Goal: Use online tool/utility: Utilize a website feature to perform a specific function

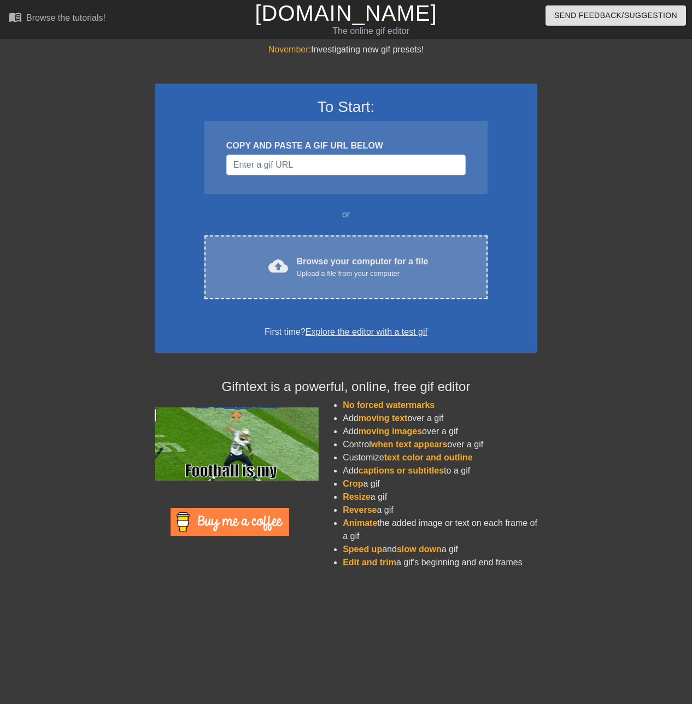
click at [395, 275] on div "Upload a file from your computer" at bounding box center [363, 273] width 132 height 11
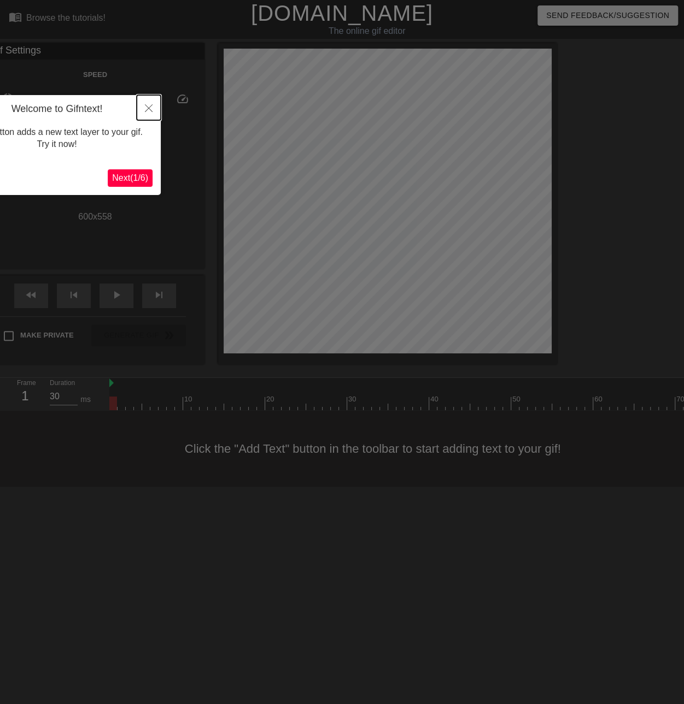
click at [151, 107] on icon "Close" at bounding box center [149, 108] width 8 height 8
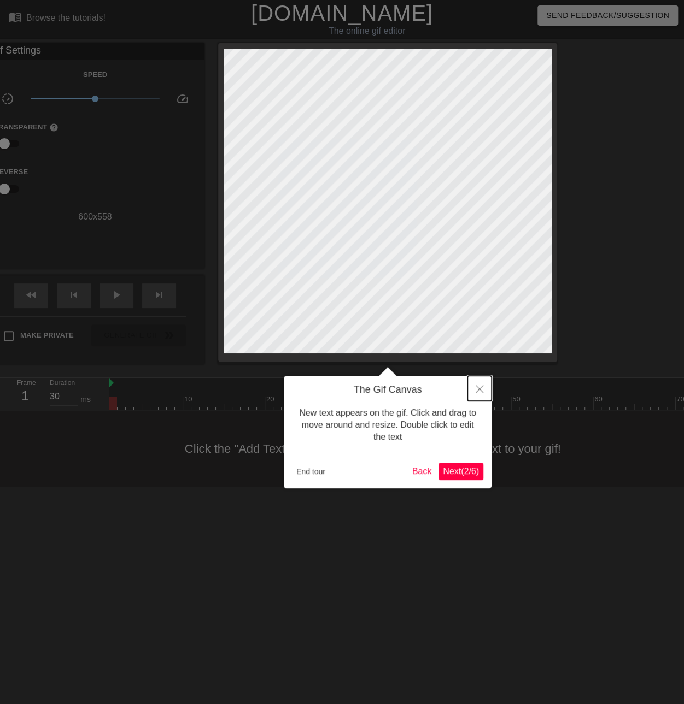
click at [484, 385] on button "Close" at bounding box center [479, 388] width 24 height 25
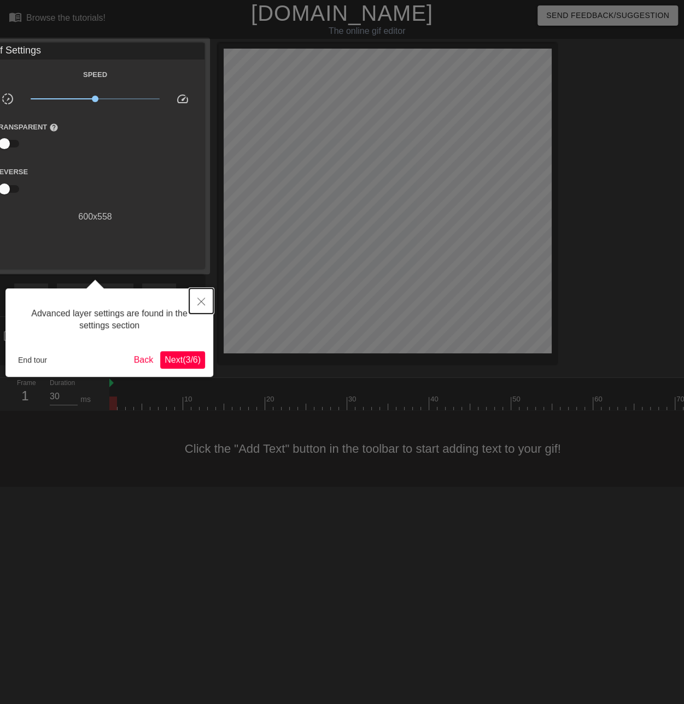
click at [196, 293] on button "Close" at bounding box center [201, 301] width 24 height 25
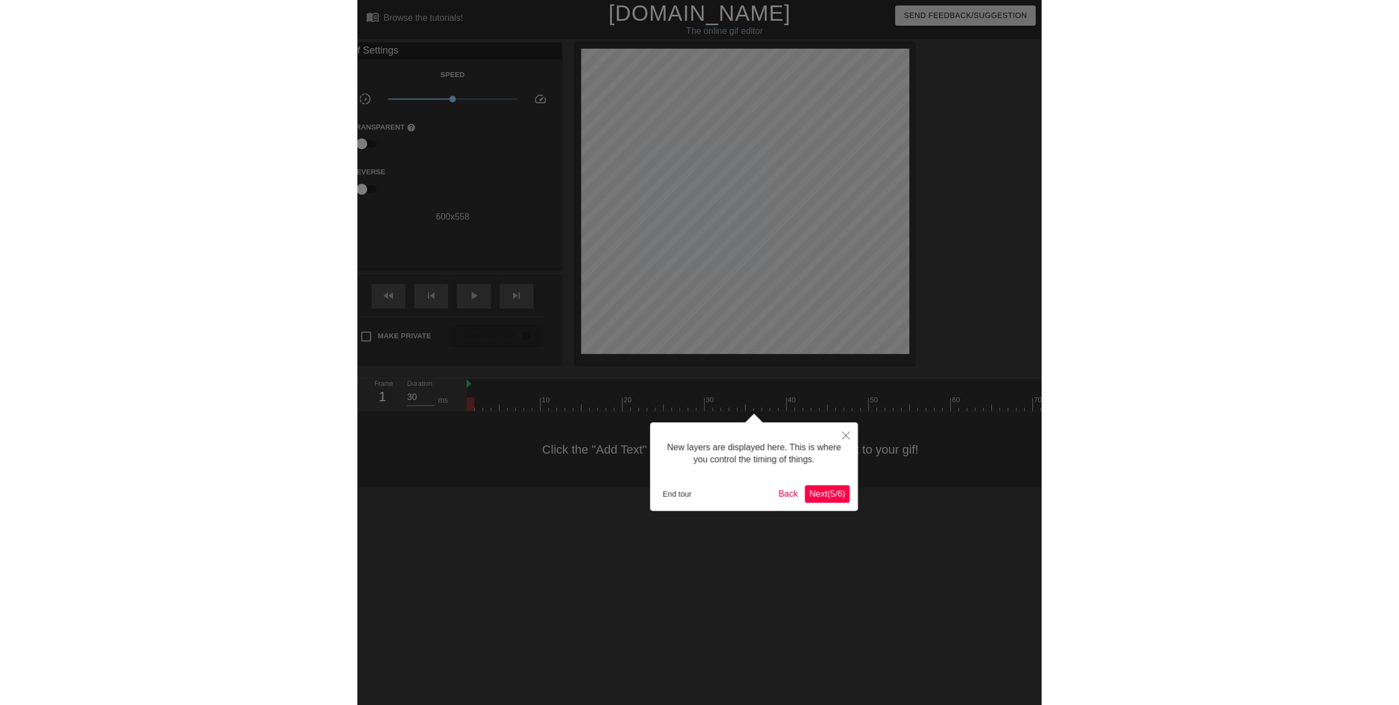
scroll to position [9, 0]
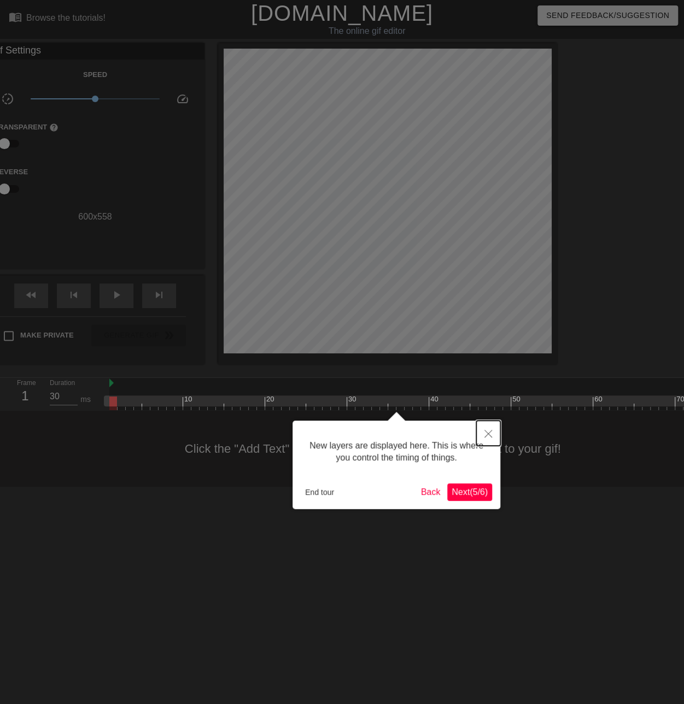
click at [489, 430] on button "Close" at bounding box center [488, 433] width 24 height 25
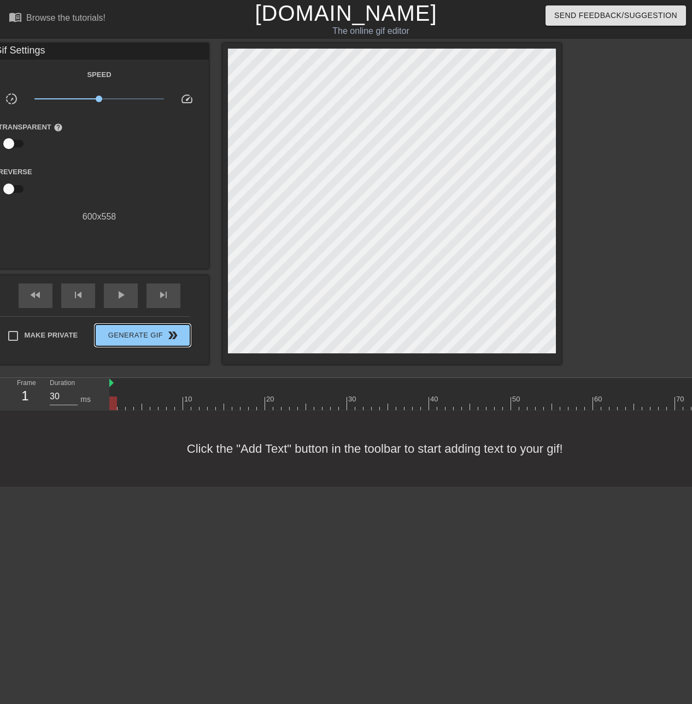
drag, startPoint x: 385, startPoint y: 21, endPoint x: 152, endPoint y: 220, distance: 307.0
click at [157, 222] on div "Gif Settings Speed slow_motion_video x1.00 speed Transparent help Reverse 600 x…" at bounding box center [99, 203] width 219 height 321
click at [122, 210] on div "Speed slow_motion_video x1.00 speed Transparent help Reverse 600 x 558" at bounding box center [99, 146] width 202 height 156
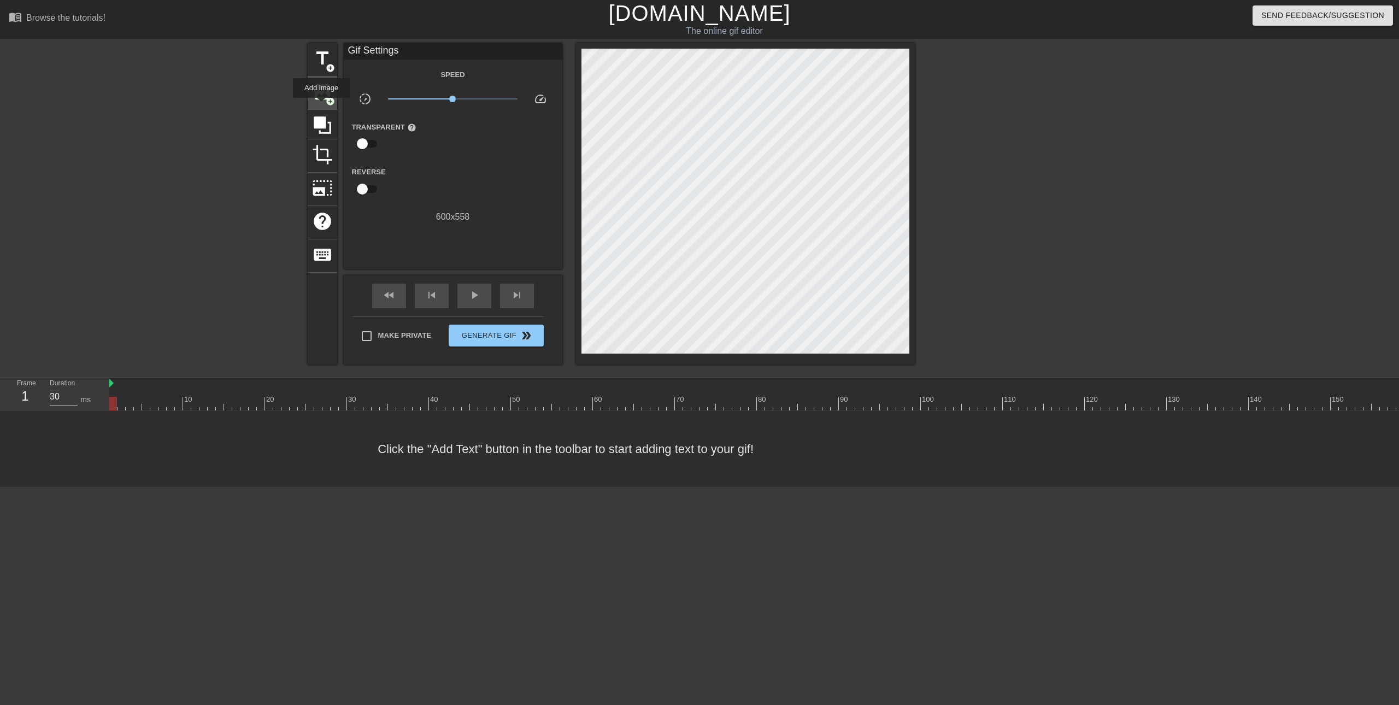
click at [321, 105] on div "image add_circle" at bounding box center [323, 93] width 30 height 33
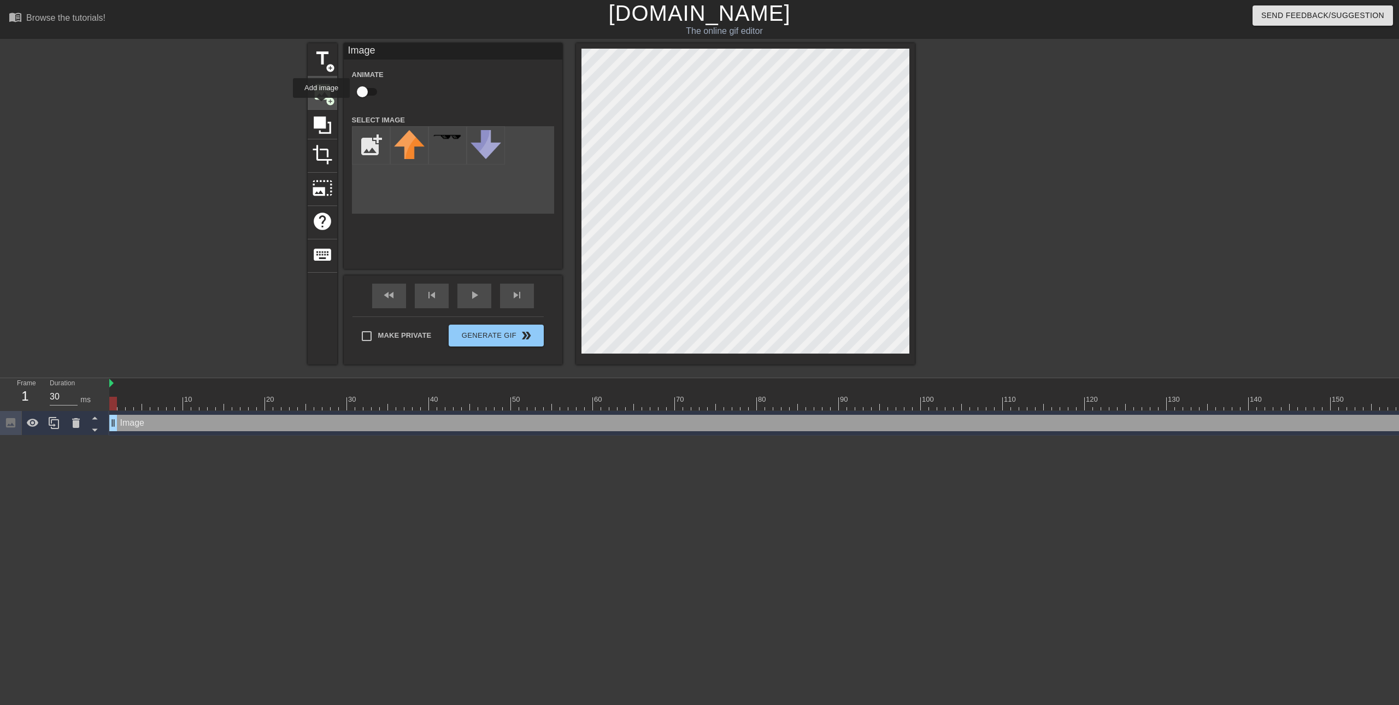
scroll to position [0, 0]
click at [371, 135] on input "file" at bounding box center [371, 145] width 37 height 37
type input "C:\fakepath\ezgif-897634402d9c53.gif"
click at [402, 152] on img at bounding box center [409, 153] width 31 height 46
click at [537, 128] on div "title add_circle image add_circle crop photo_size_select_large help keyboard Im…" at bounding box center [611, 203] width 607 height 321
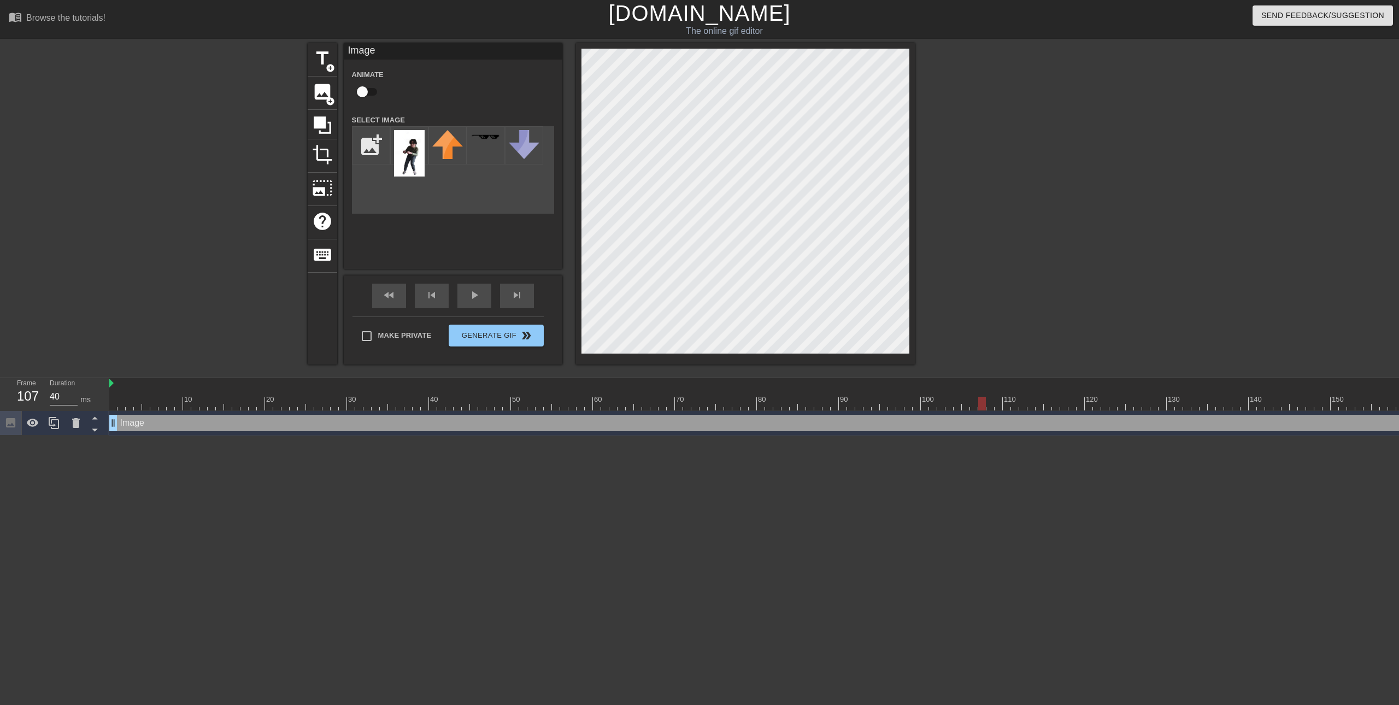
drag, startPoint x: 897, startPoint y: 407, endPoint x: 1399, endPoint y: 416, distance: 501.2
click at [691, 416] on div "10 20 30 40 50 60 70 80 90 100 110 120 130 140 150 160" at bounding box center [754, 406] width 1290 height 57
type input "40"
drag, startPoint x: 915, startPoint y: 322, endPoint x: 361, endPoint y: 90, distance: 600.7
click at [361, 90] on input "checkbox" at bounding box center [362, 91] width 62 height 21
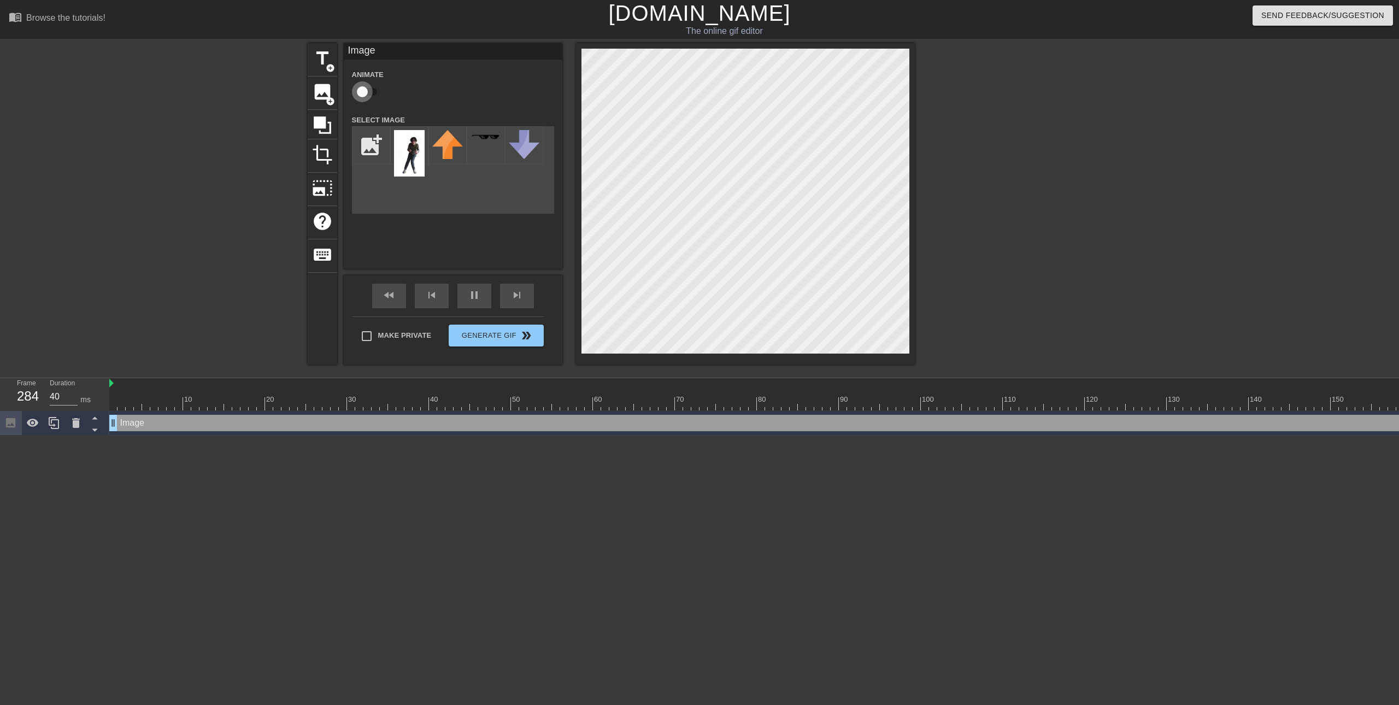
checkbox input "true"
type input "40"
click at [361, 90] on input "checkbox" at bounding box center [373, 91] width 62 height 21
checkbox input "false"
type input "40"
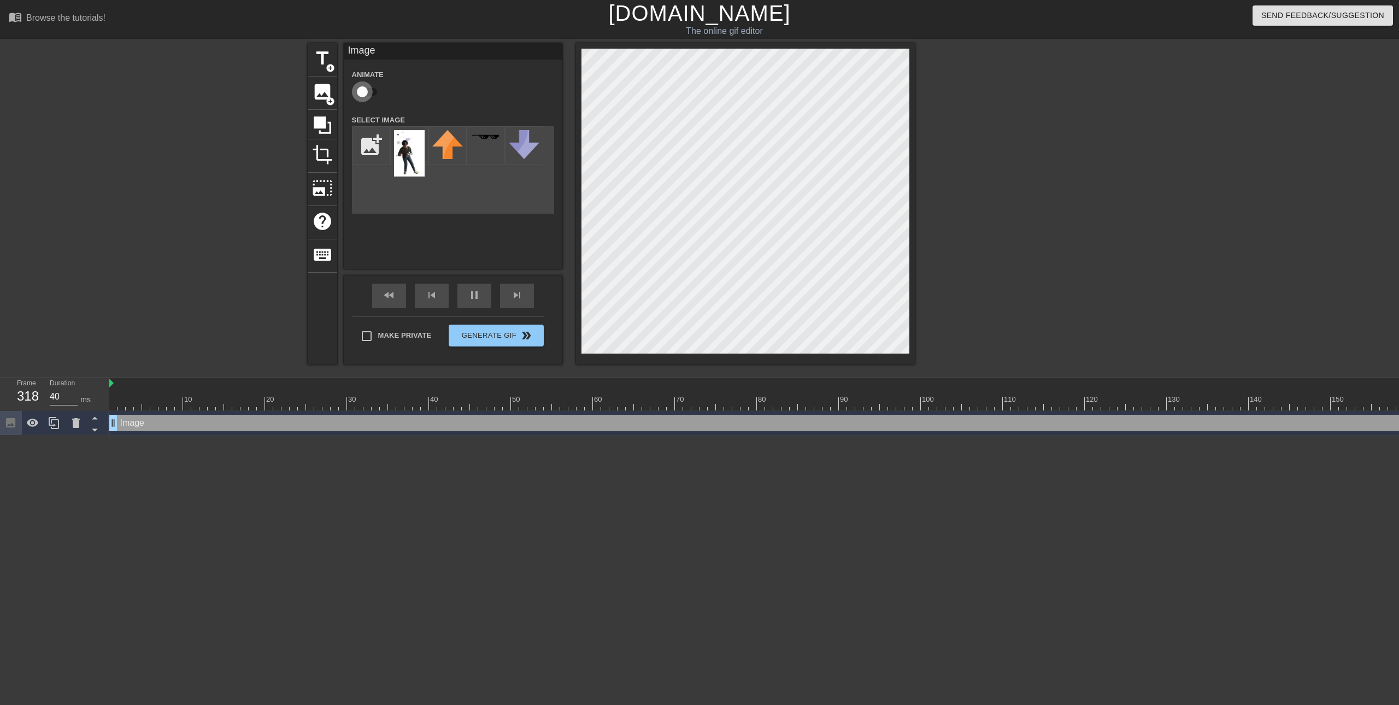
click at [361, 90] on input "checkbox" at bounding box center [362, 91] width 62 height 21
checkbox input "true"
type input "30"
